Goal: Task Accomplishment & Management: Manage account settings

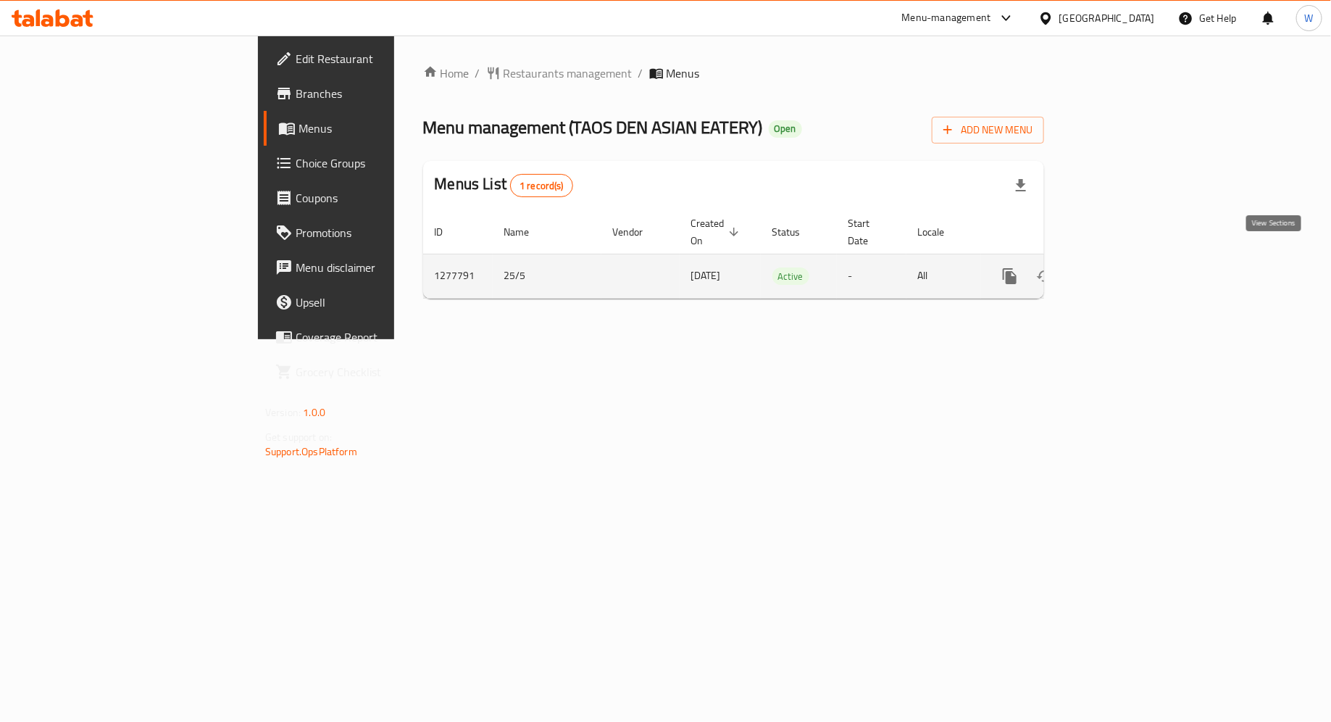
click at [1123, 267] on icon "enhanced table" at bounding box center [1114, 275] width 17 height 17
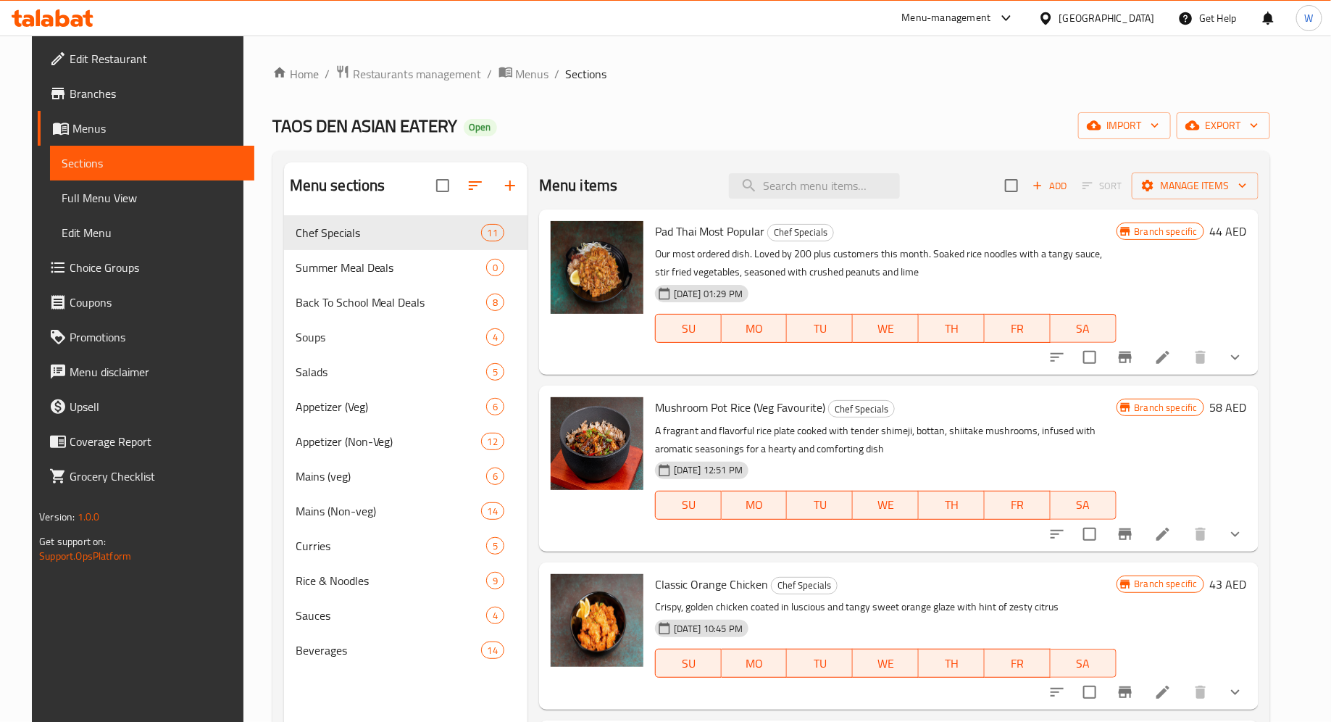
scroll to position [1, 0]
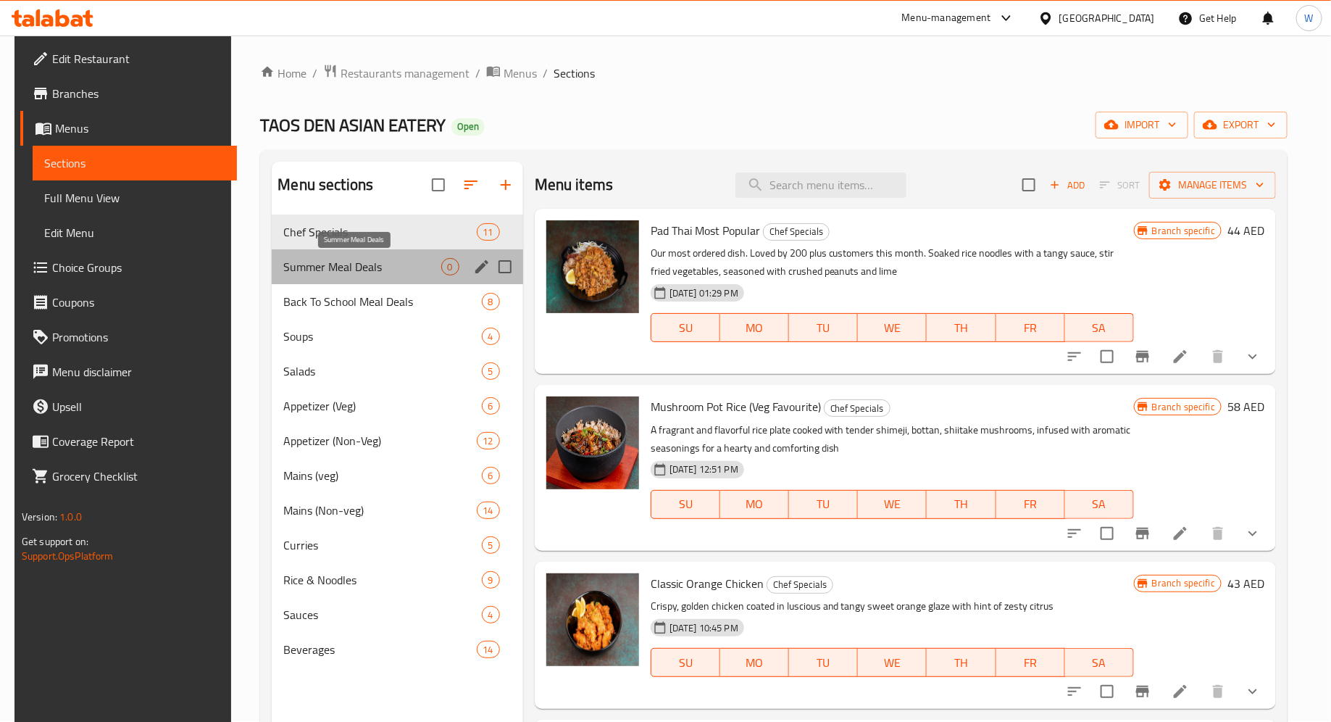
click at [339, 268] on span "Summer Meal Deals" at bounding box center [361, 266] width 157 height 17
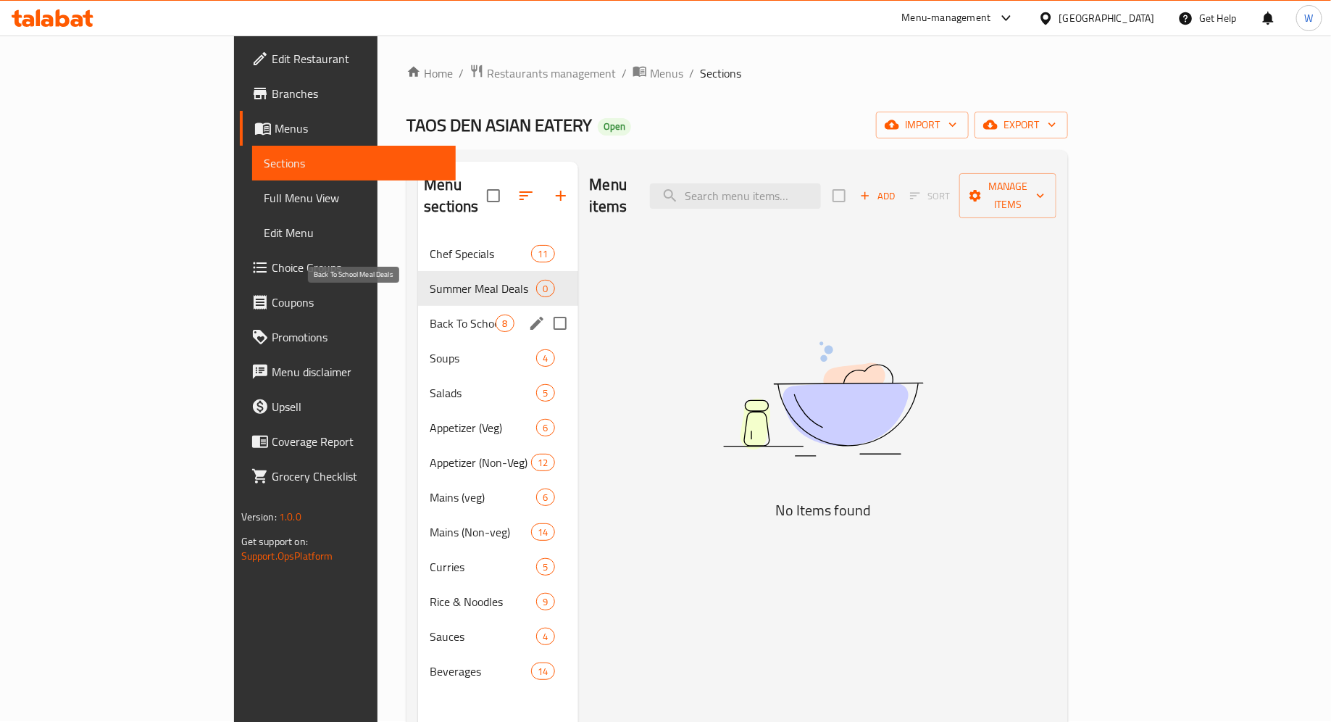
click at [430, 315] on span "Back To School Meal Deals" at bounding box center [463, 323] width 66 height 17
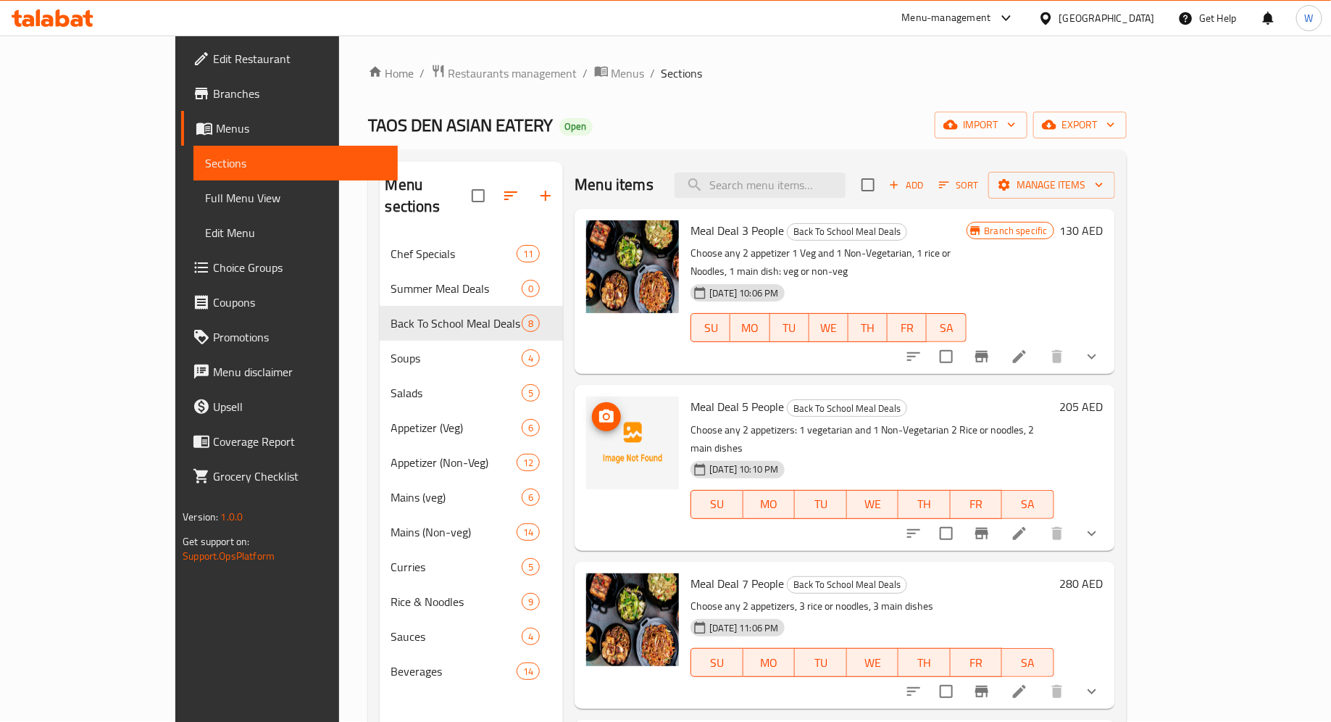
click at [599, 409] on icon "upload picture" at bounding box center [606, 415] width 14 height 13
